Goal: Task Accomplishment & Management: Use online tool/utility

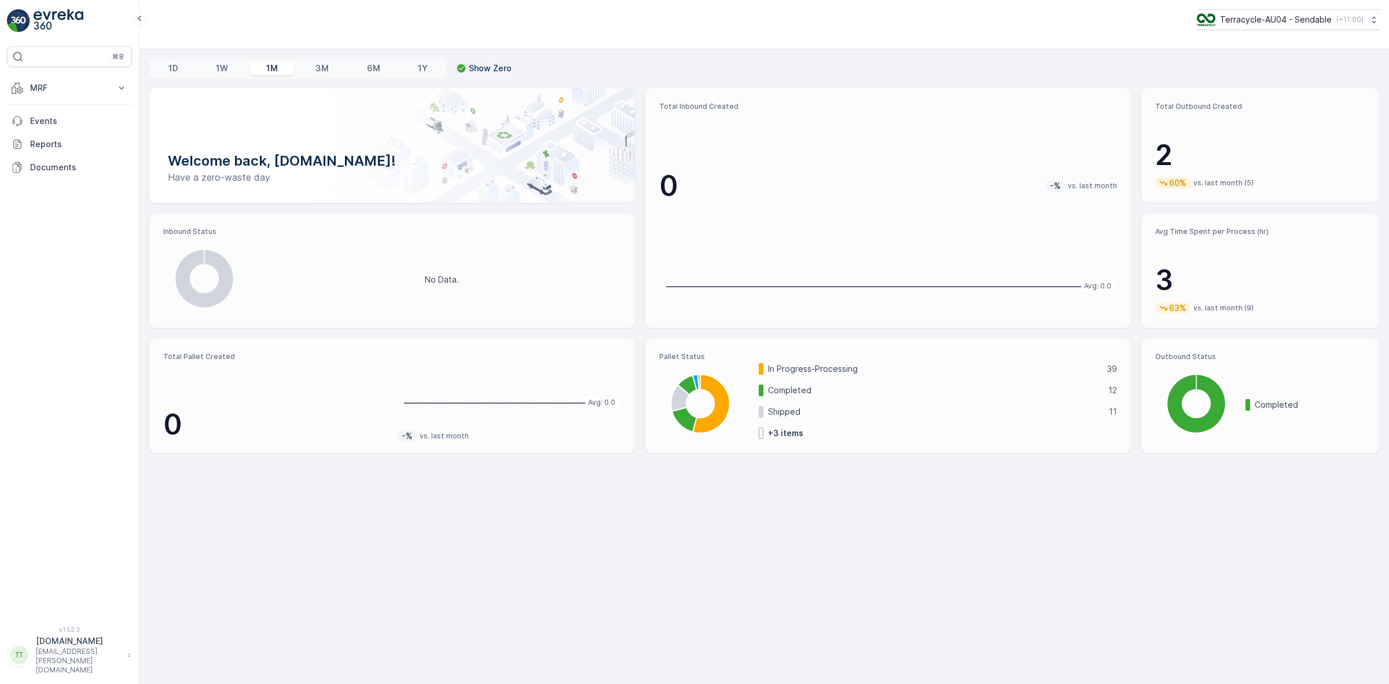
click at [1252, 19] on p "Terracycle-AU04 - Sendable" at bounding box center [1276, 20] width 112 height 12
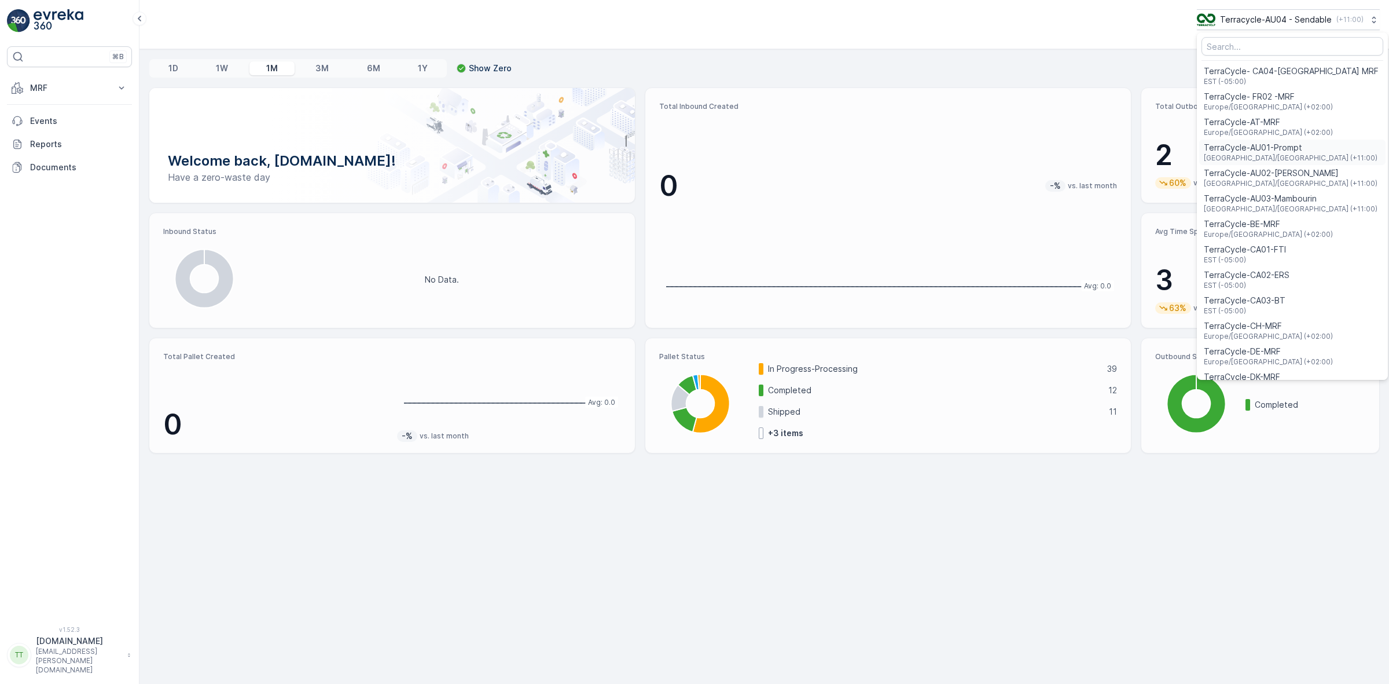
click at [1240, 157] on span "Australia/Sydney (+11:00)" at bounding box center [1291, 157] width 174 height 9
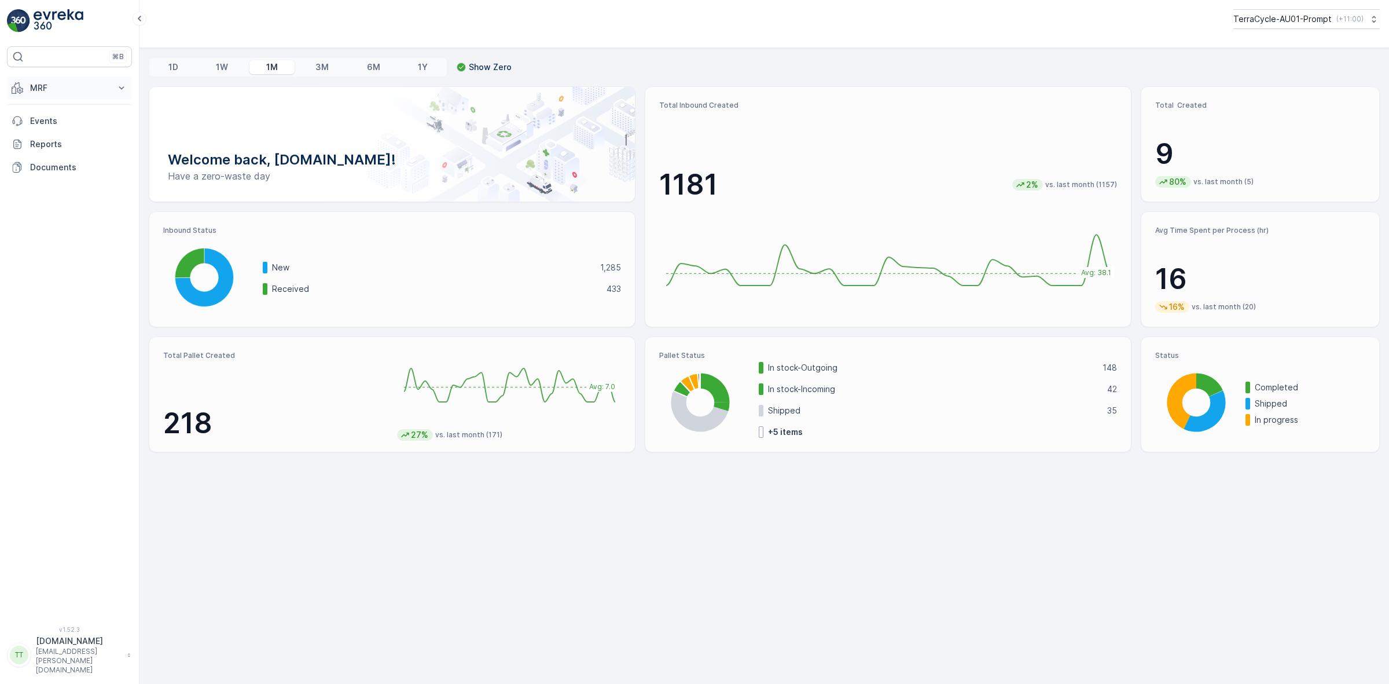
click at [57, 84] on p "MRF" at bounding box center [69, 88] width 79 height 12
click at [55, 127] on p "Inbound" at bounding box center [45, 124] width 31 height 12
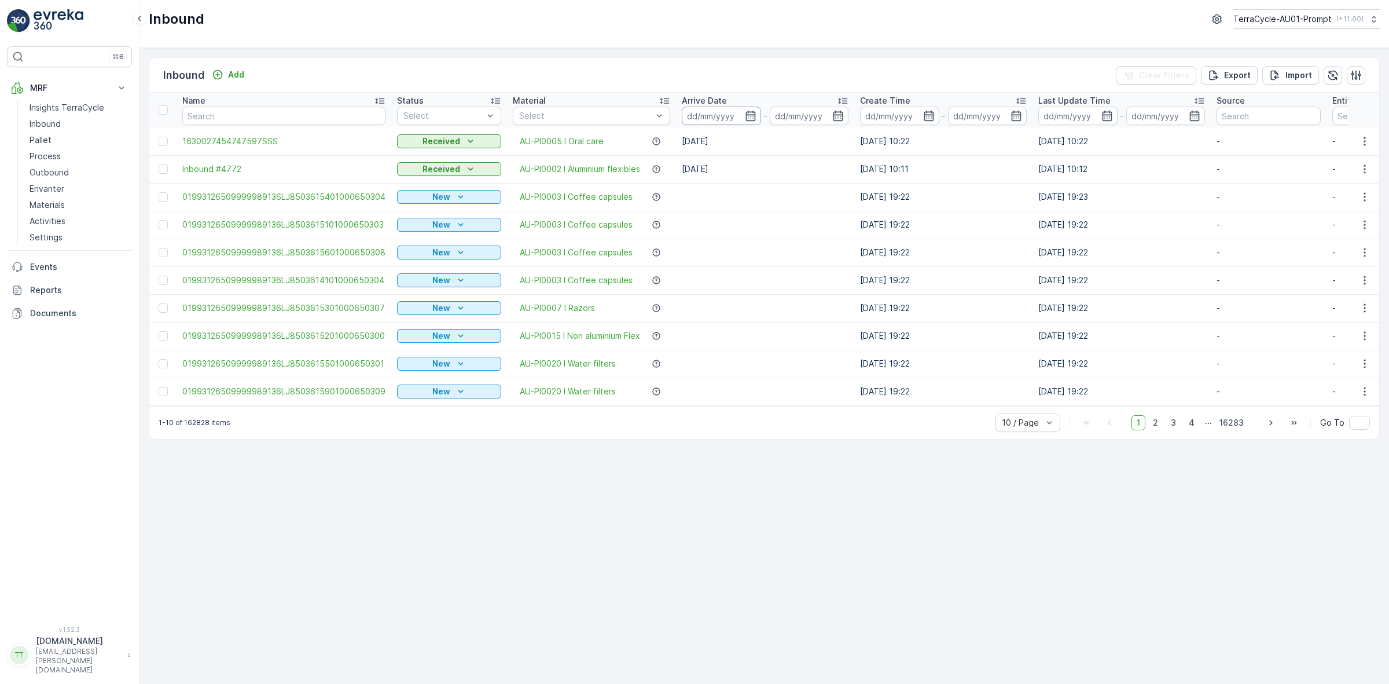
click at [703, 113] on input at bounding box center [721, 116] width 79 height 19
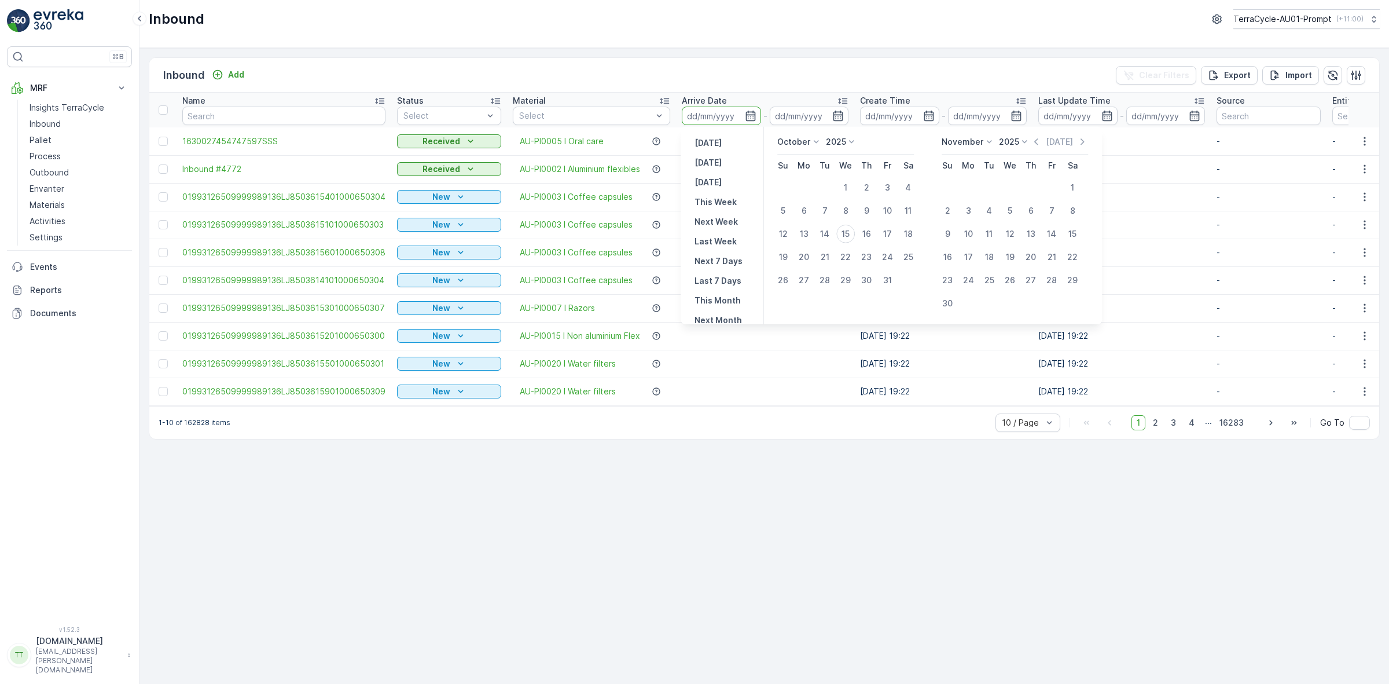
click at [849, 136] on icon at bounding box center [852, 142] width 12 height 12
click at [850, 224] on span "2024" at bounding box center [843, 223] width 20 height 12
click at [801, 136] on p "October" at bounding box center [794, 142] width 33 height 12
click at [809, 155] on span "January" at bounding box center [799, 158] width 31 height 12
click at [808, 189] on div "1" at bounding box center [804, 187] width 19 height 19
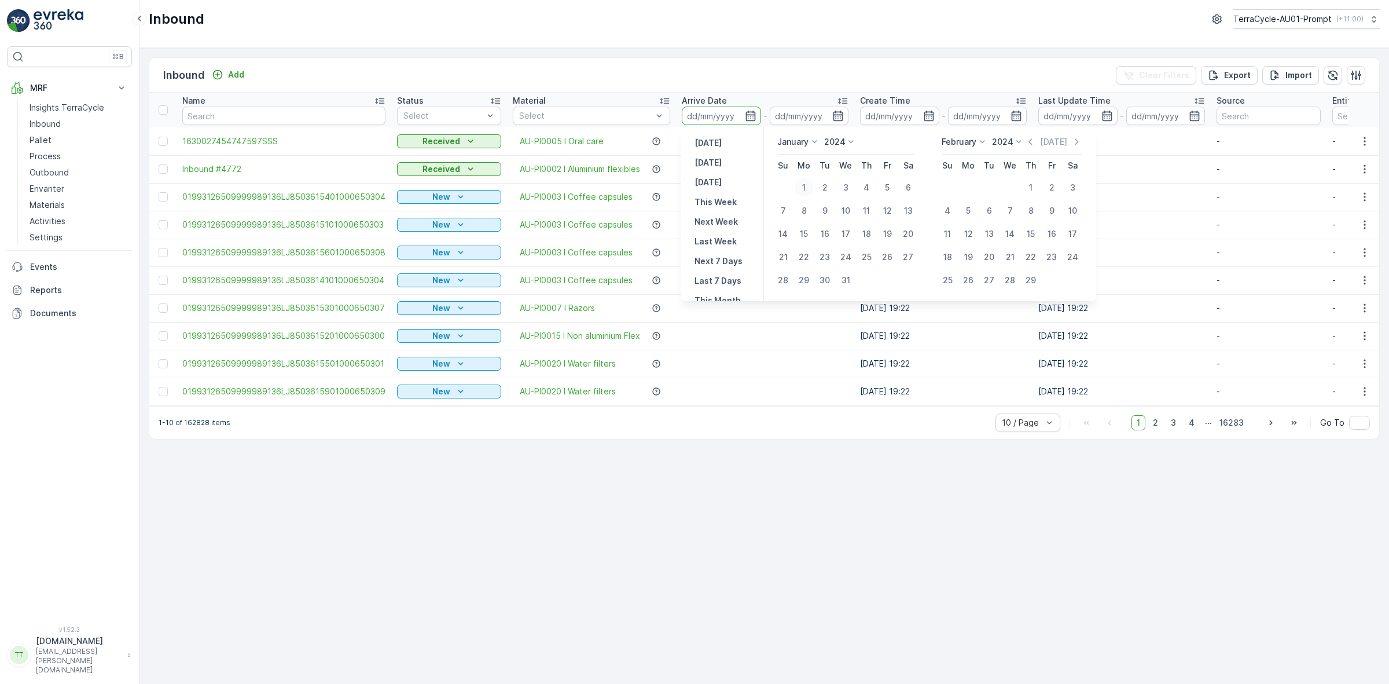
type input "01.01.2024"
click at [1009, 144] on p "2024" at bounding box center [1002, 142] width 21 height 12
click at [1016, 238] on span "2025" at bounding box center [1009, 239] width 20 height 12
click at [969, 143] on icon at bounding box center [972, 142] width 12 height 12
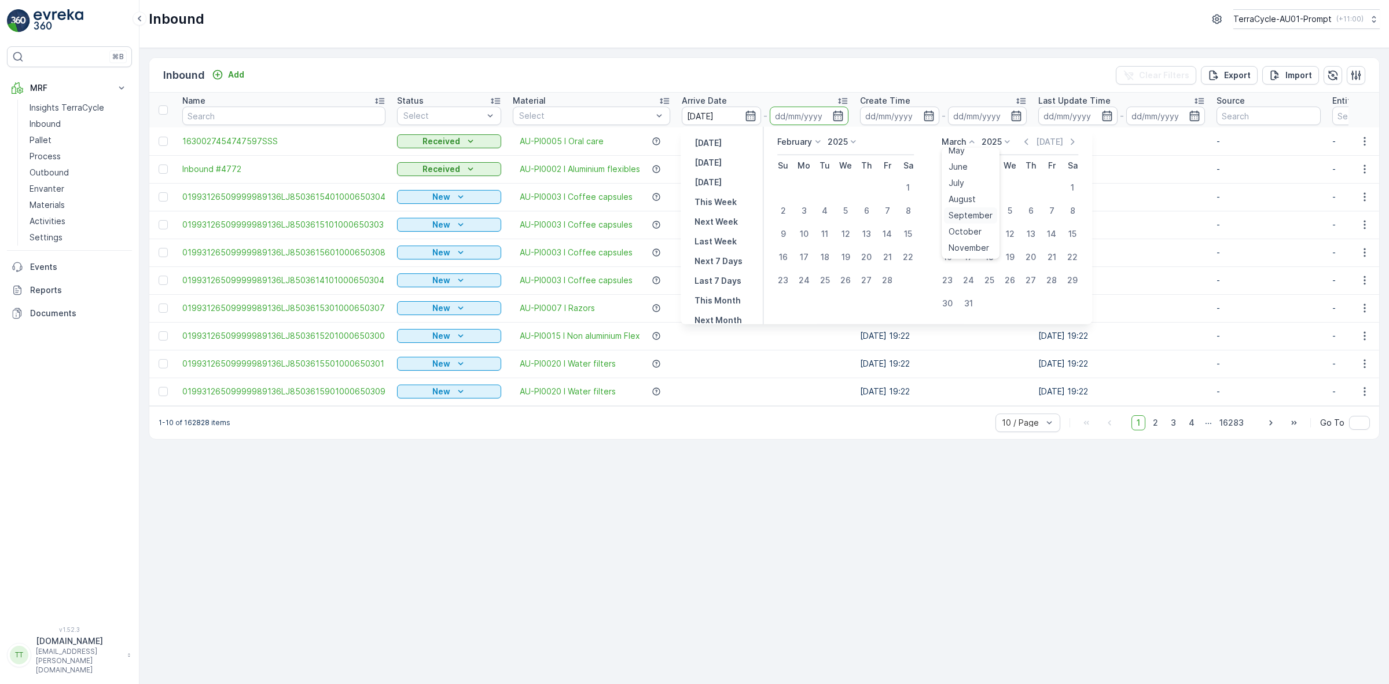
click at [981, 215] on span "September" at bounding box center [971, 216] width 44 height 12
click at [993, 277] on div "30" at bounding box center [989, 280] width 19 height 19
type input "30.09.2025"
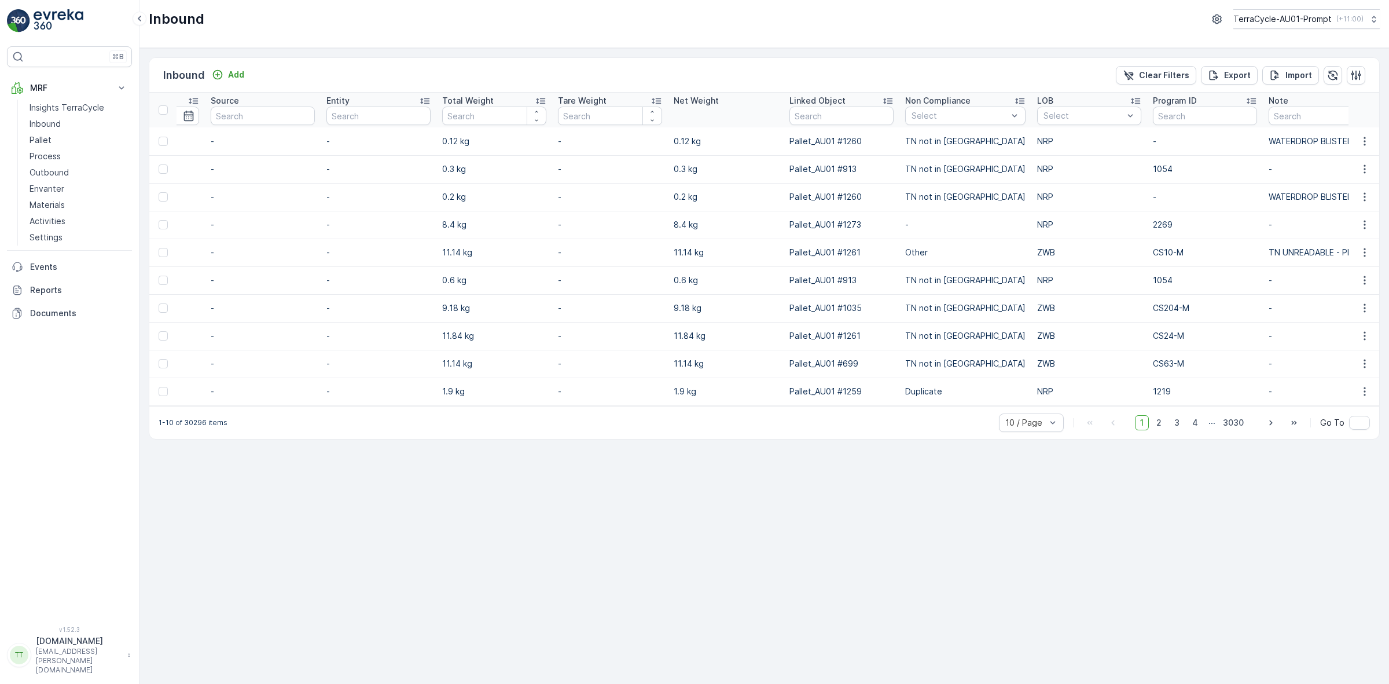
scroll to position [0, 1081]
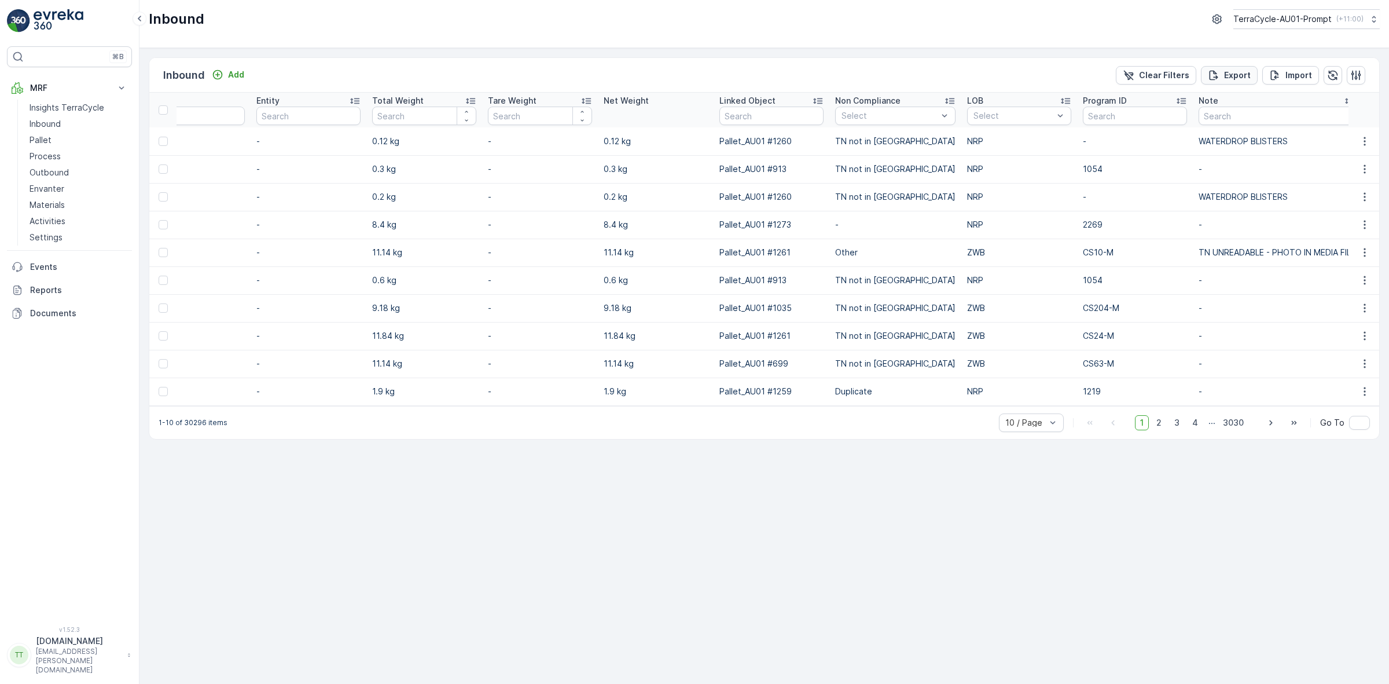
click at [1227, 82] on button "Export" at bounding box center [1229, 75] width 57 height 19
click at [1373, 23] on icon "close" at bounding box center [1371, 21] width 6 height 6
click at [56, 288] on p "Reports" at bounding box center [78, 290] width 97 height 12
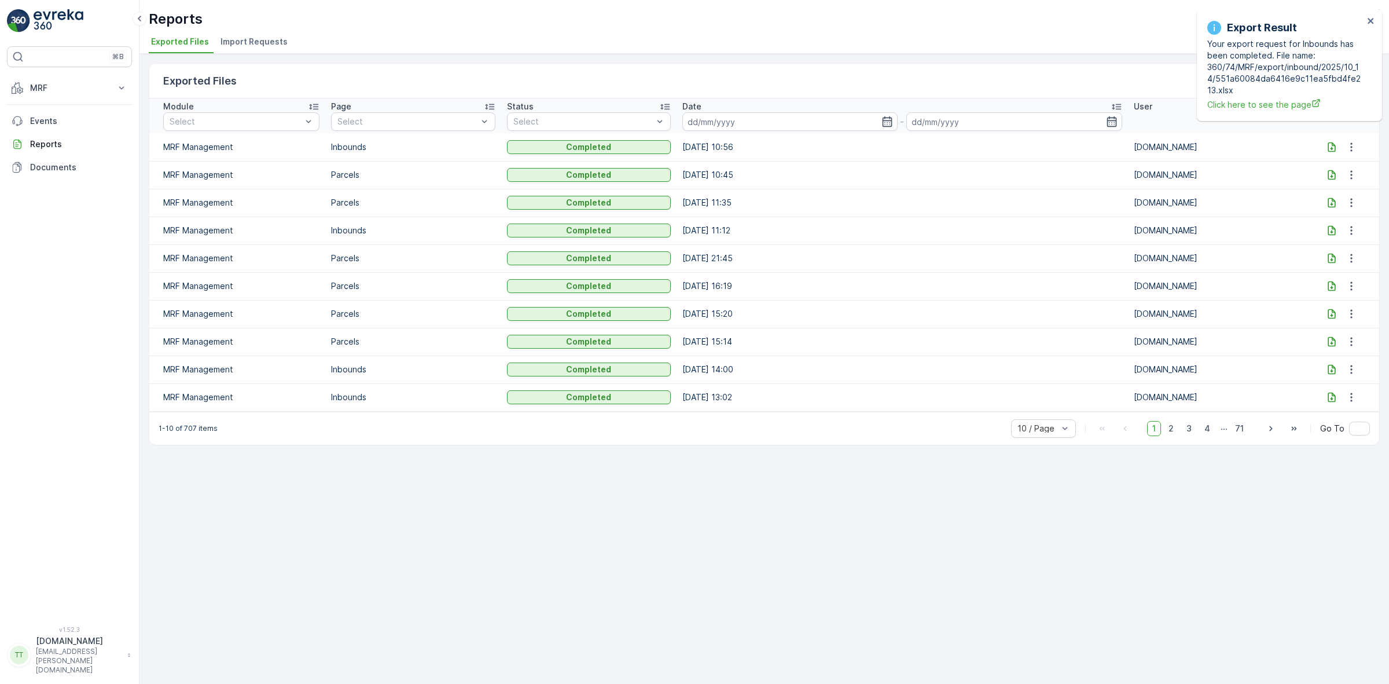
click at [1332, 148] on icon at bounding box center [1332, 147] width 12 height 12
click at [1376, 18] on div "Export Result Your export request for Inbounds has been completed. File name: 3…" at bounding box center [1289, 65] width 185 height 112
